Goal: Information Seeking & Learning: Learn about a topic

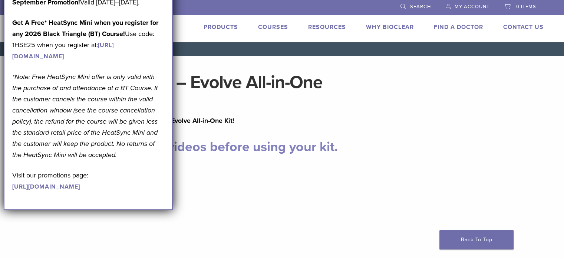
click at [164, 8] on p "September Promotion! Valid [DATE]–[DATE]." at bounding box center [88, 2] width 152 height 11
click at [149, 0] on p "September Promotion! Valid [DATE]–[DATE]." at bounding box center [88, 2] width 152 height 11
click at [209, 155] on h2 "Please watch these two videos before using your kit." at bounding box center [282, 147] width 522 height 18
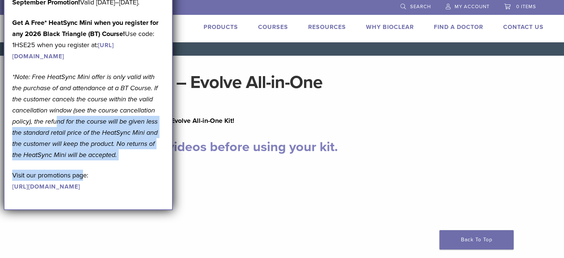
drag, startPoint x: 57, startPoint y: 159, endPoint x: 84, endPoint y: 206, distance: 54.2
click at [84, 192] on div "September Promotion! Valid [DATE]–[DATE]. Get A Free* HeatSync Mini when you re…" at bounding box center [88, 94] width 152 height 195
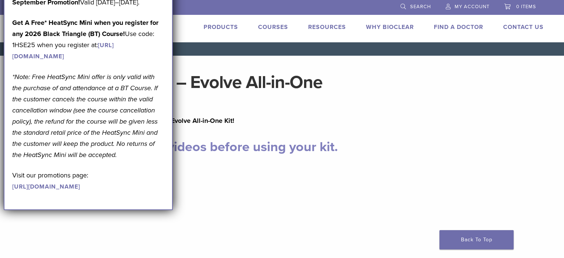
click at [92, 145] on em "*Note: Free HeatSync Mini offer is only valid with the purchase of and attendan…" at bounding box center [84, 116] width 145 height 86
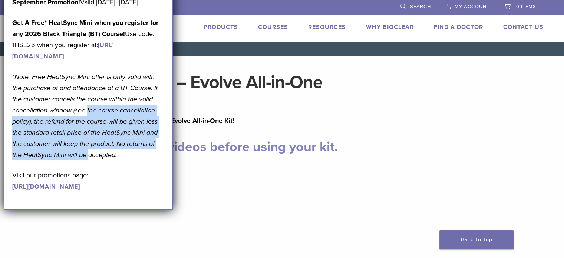
drag, startPoint x: 92, startPoint y: 145, endPoint x: 84, endPoint y: 194, distance: 49.2
click at [84, 192] on div "September Promotion! Valid [DATE]–[DATE]. Get A Free* HeatSync Mini when you re…" at bounding box center [88, 94] width 152 height 195
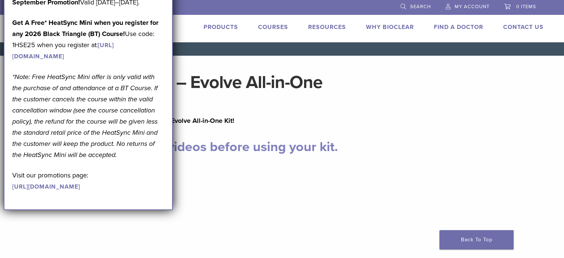
click at [53, 62] on p "Get A Free* HeatSync Mini when you register for any 2026 Black Triangle (BT) Co…" at bounding box center [88, 39] width 152 height 44
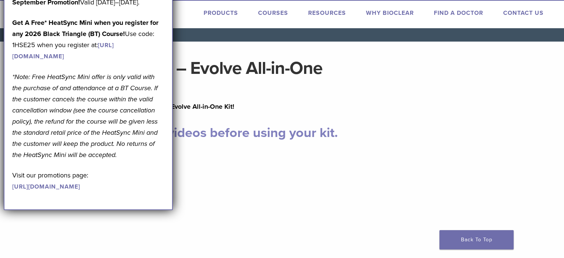
scroll to position [13, 0]
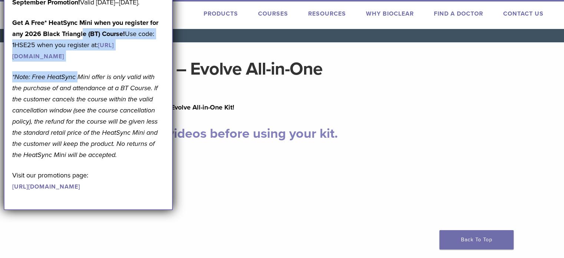
drag, startPoint x: 81, startPoint y: 49, endPoint x: 76, endPoint y: 105, distance: 57.0
click at [76, 105] on div "September Promotion! Valid [DATE]–[DATE]. Get A Free* HeatSync Mini when you re…" at bounding box center [88, 94] width 152 height 195
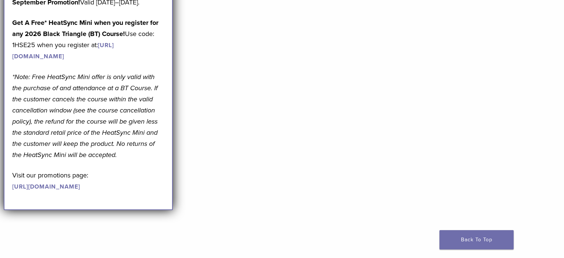
scroll to position [224, 0]
click at [80, 190] on link "[URL][DOMAIN_NAME]" at bounding box center [46, 186] width 68 height 7
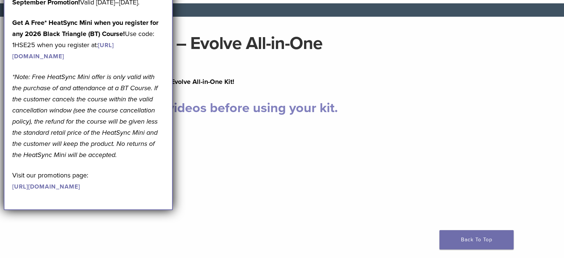
scroll to position [0, 0]
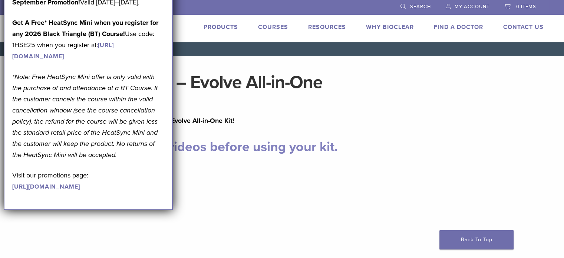
click at [158, 2] on p "September Promotion! Valid [DATE]–[DATE]." at bounding box center [88, 2] width 152 height 11
click at [159, 3] on p "September Promotion! Valid [DATE]–[DATE]." at bounding box center [88, 2] width 152 height 11
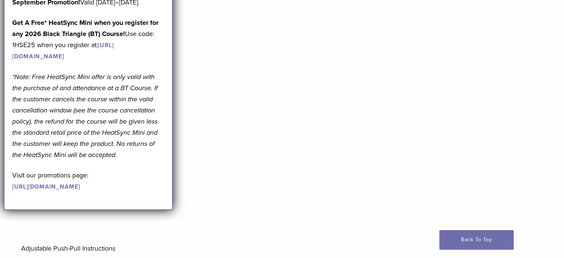
scroll to position [247, 0]
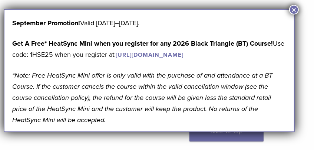
click at [291, 9] on button "×" at bounding box center [294, 10] width 10 height 10
